Goal: Find specific page/section: Find specific page/section

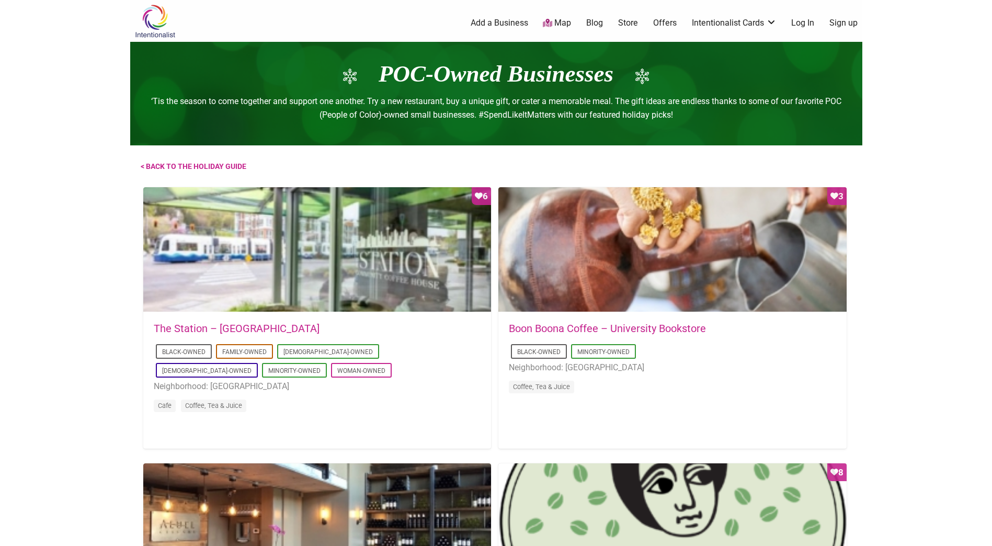
click at [565, 24] on link "Map" at bounding box center [557, 23] width 28 height 12
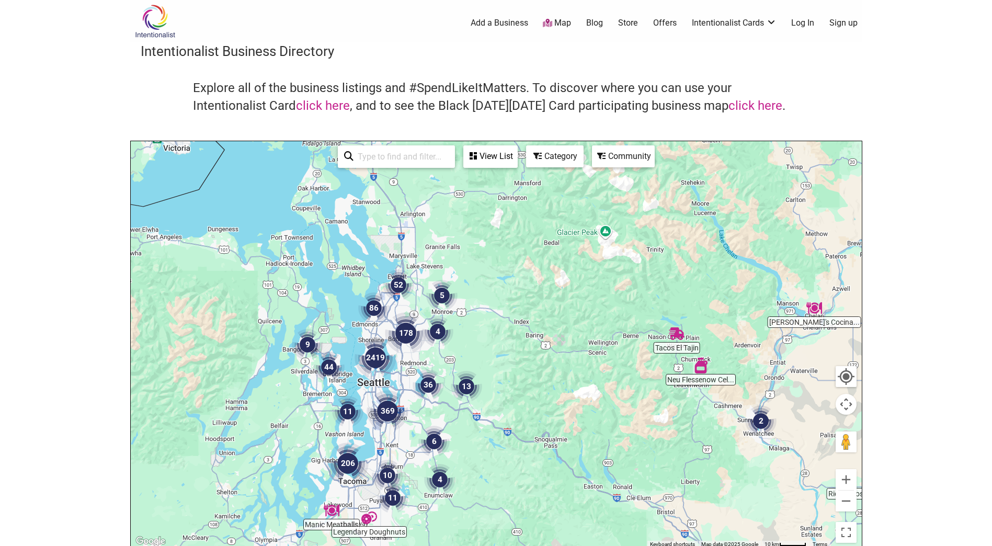
drag, startPoint x: 292, startPoint y: 278, endPoint x: 478, endPoint y: 458, distance: 258.9
click at [478, 458] on div at bounding box center [496, 344] width 731 height 407
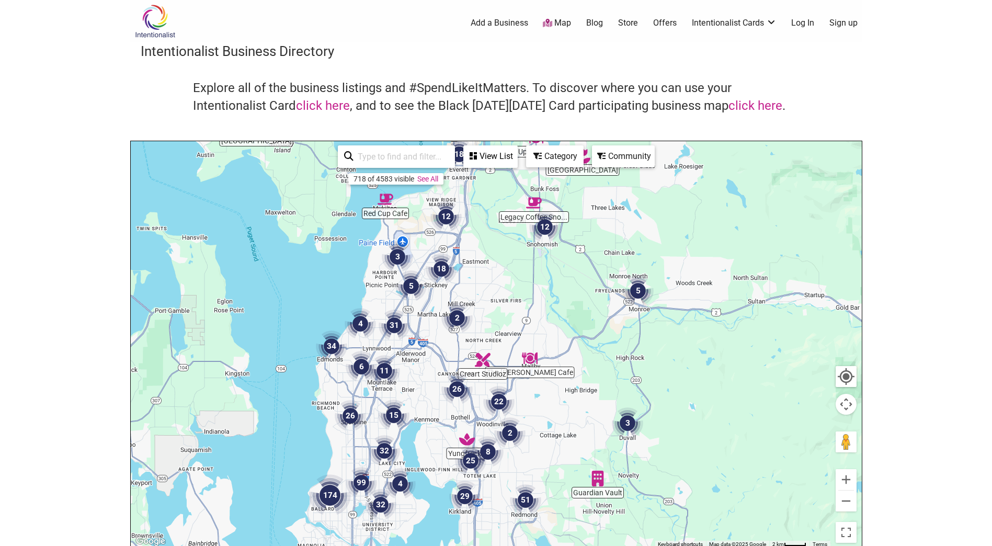
drag, startPoint x: 409, startPoint y: 423, endPoint x: 528, endPoint y: 398, distance: 121.9
click at [528, 398] on div at bounding box center [496, 344] width 731 height 407
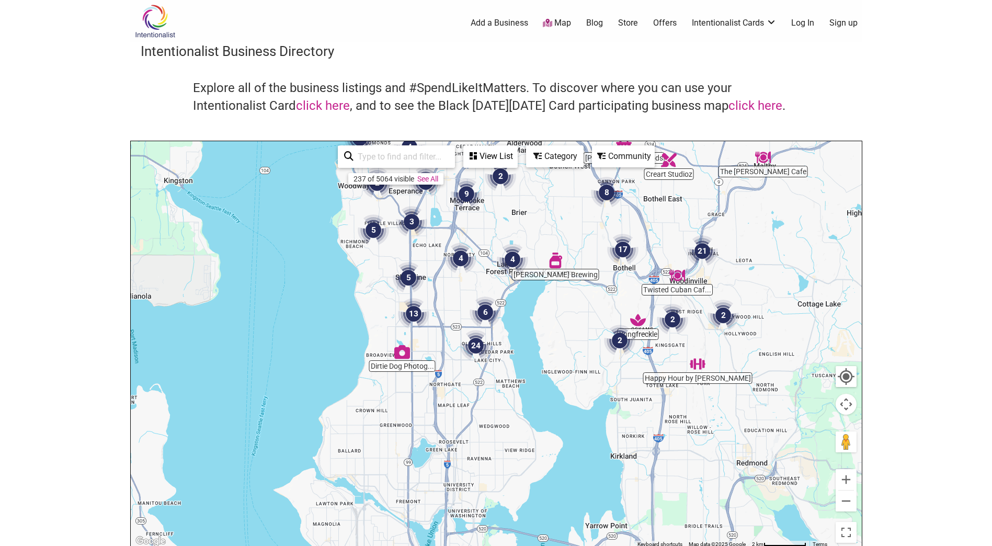
drag, startPoint x: 401, startPoint y: 443, endPoint x: 514, endPoint y: 271, distance: 205.9
click at [514, 271] on img "4" at bounding box center [512, 259] width 31 height 31
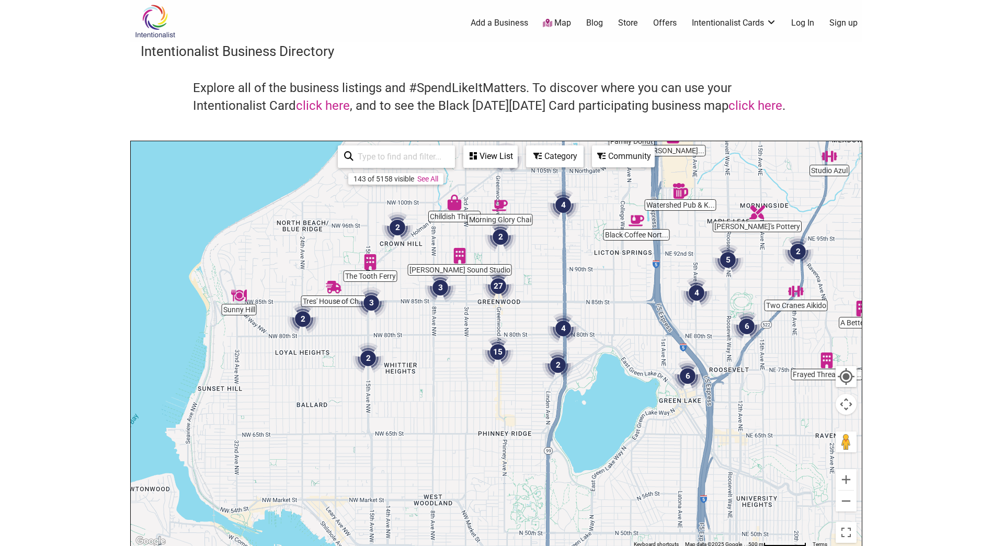
drag, startPoint x: 343, startPoint y: 410, endPoint x: 420, endPoint y: 256, distance: 171.7
click at [420, 256] on div "To navigate, press the arrow keys." at bounding box center [496, 344] width 731 height 407
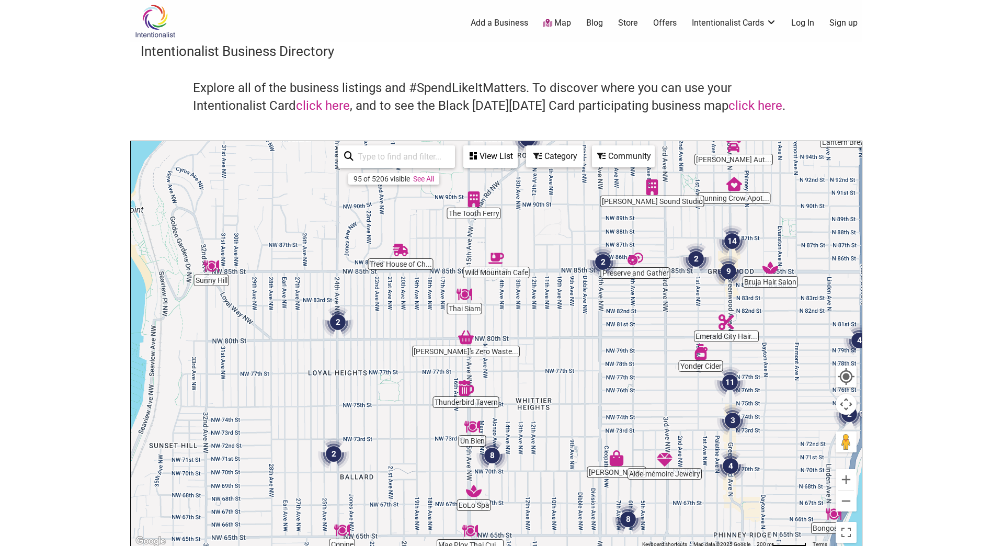
drag, startPoint x: 334, startPoint y: 324, endPoint x: 415, endPoint y: 317, distance: 81.3
click at [415, 317] on div "To navigate, press the arrow keys." at bounding box center [496, 344] width 731 height 407
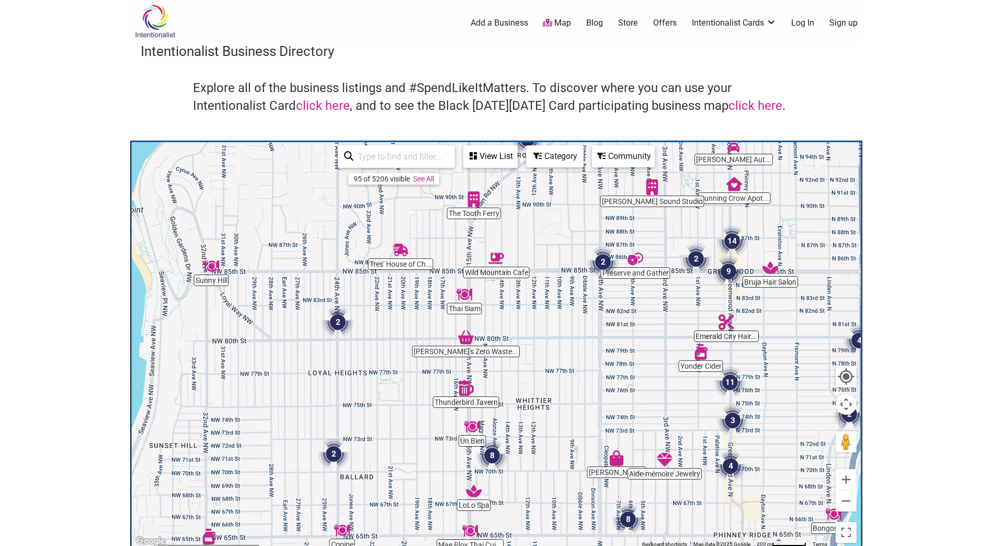
click at [474, 434] on img "Un Bien" at bounding box center [472, 427] width 16 height 16
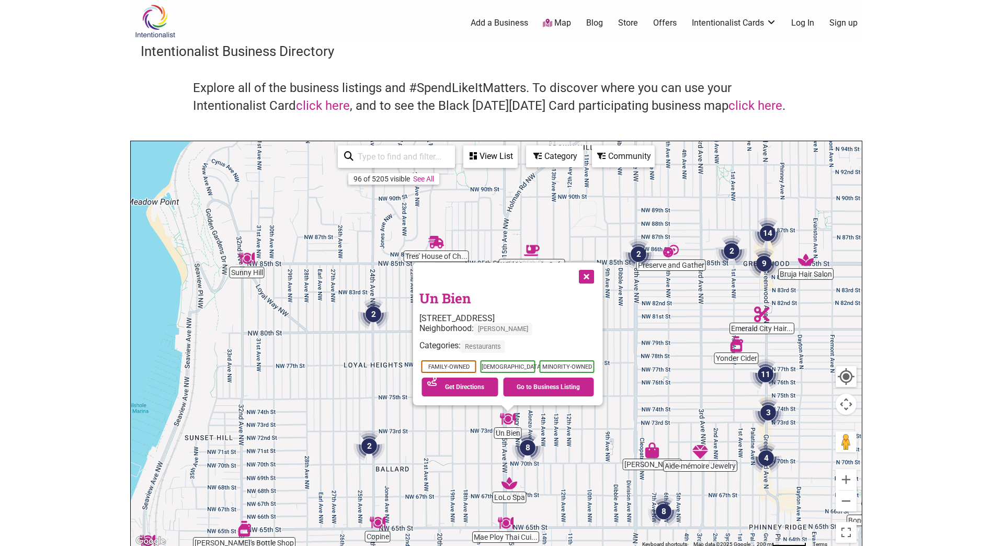
drag, startPoint x: 310, startPoint y: 284, endPoint x: 321, endPoint y: 369, distance: 85.5
click at [321, 369] on div "To navigate, press the arrow keys. Un Bien [STREET_ADDRESS] Neighborhood: [GEOG…" at bounding box center [496, 344] width 731 height 407
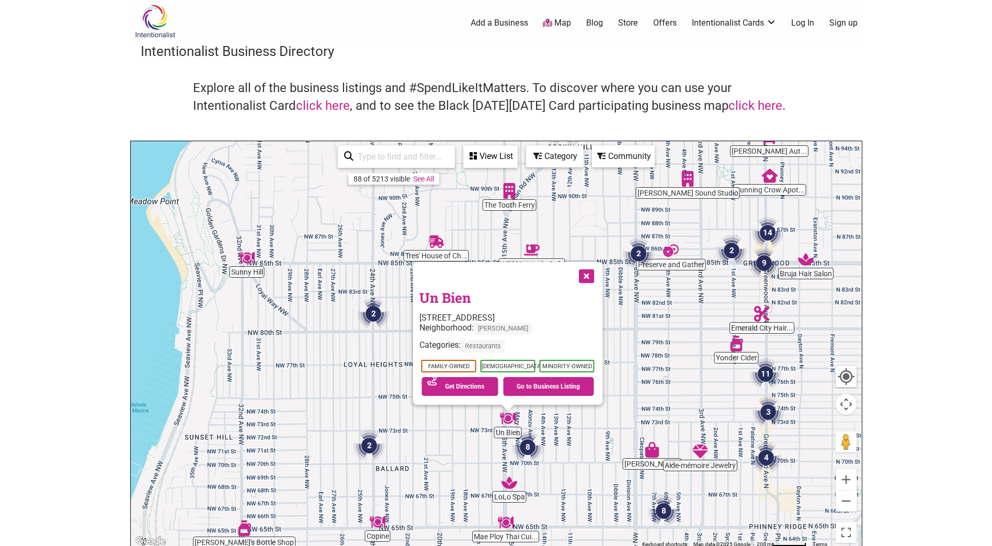
click at [379, 523] on img "Copine" at bounding box center [378, 522] width 16 height 16
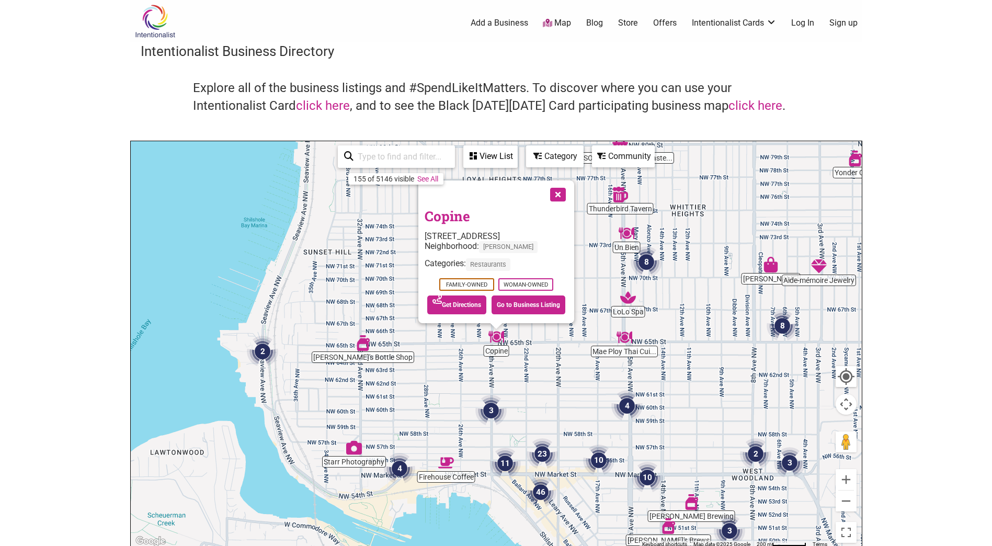
click at [495, 337] on img "Copine" at bounding box center [497, 337] width 16 height 16
